Goal: Information Seeking & Learning: Learn about a topic

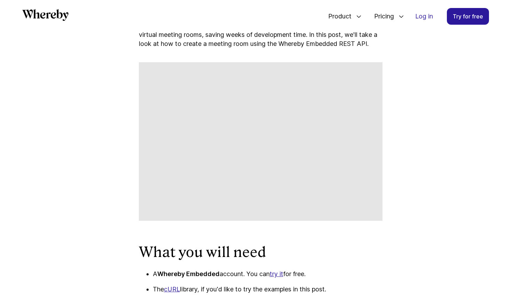
scroll to position [515, 0]
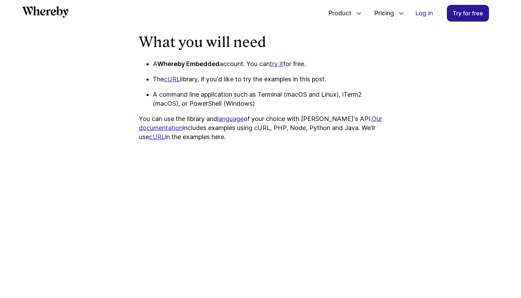
click at [275, 64] on link "try it" at bounding box center [277, 63] width 14 height 7
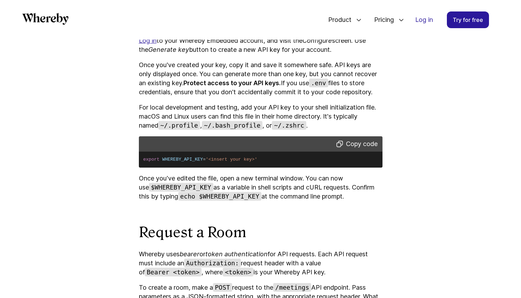
scroll to position [768, 0]
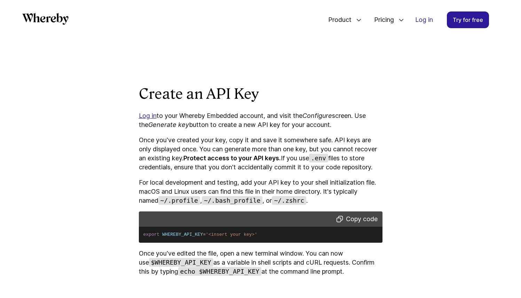
click at [150, 118] on link "Log in" at bounding box center [148, 115] width 18 height 7
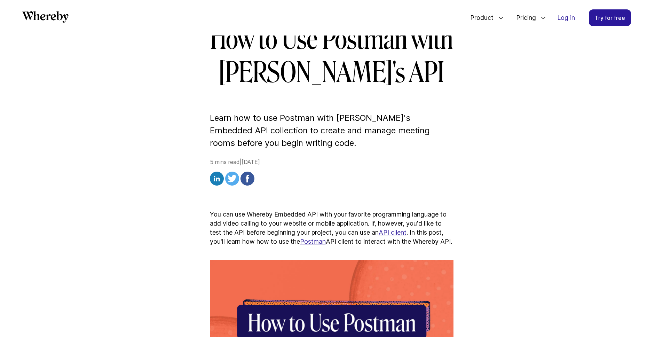
scroll to position [104, 0]
click at [405, 228] on link "API client" at bounding box center [393, 231] width 28 height 7
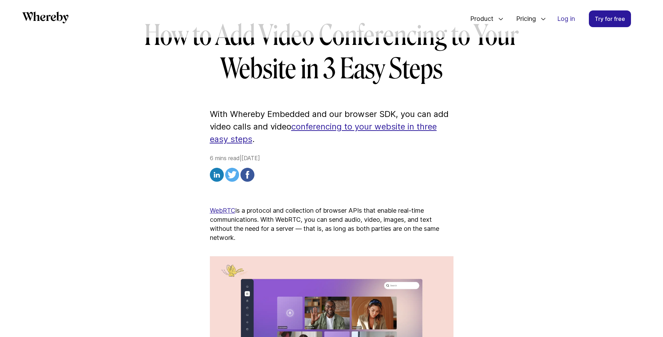
scroll to position [17, 0]
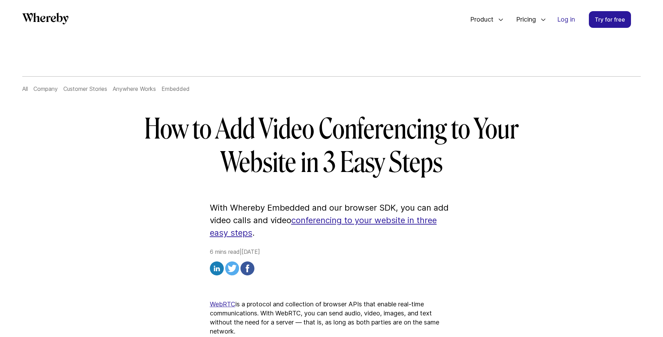
click at [382, 220] on link "conferencing to your website in three easy steps" at bounding box center [323, 226] width 227 height 23
